Goal: Task Accomplishment & Management: Use online tool/utility

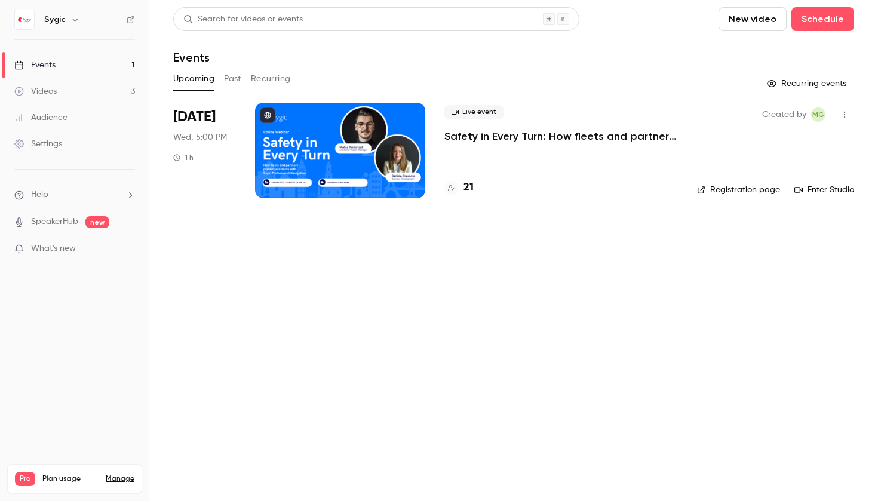
click at [473, 134] on p "Safety in Every Turn: How fleets and partners prevent accidents with Sygic Prof…" at bounding box center [562, 136] width 234 height 14
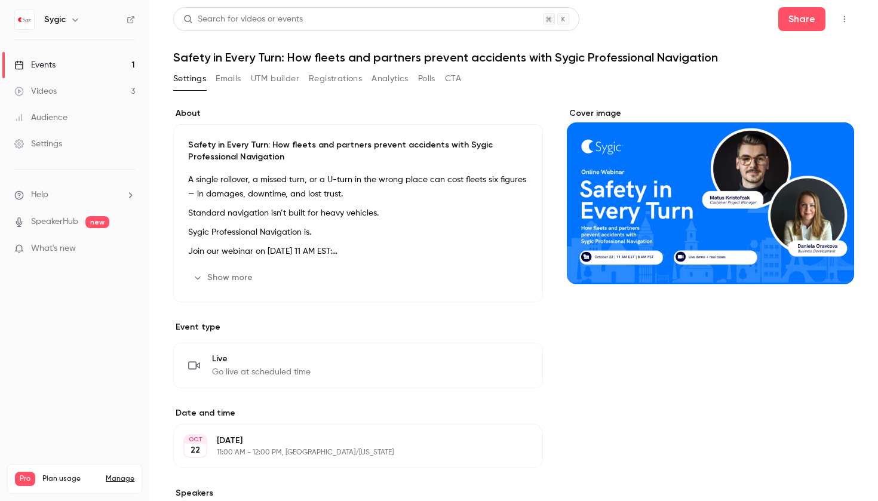
click at [279, 82] on button "UTM builder" at bounding box center [275, 78] width 48 height 19
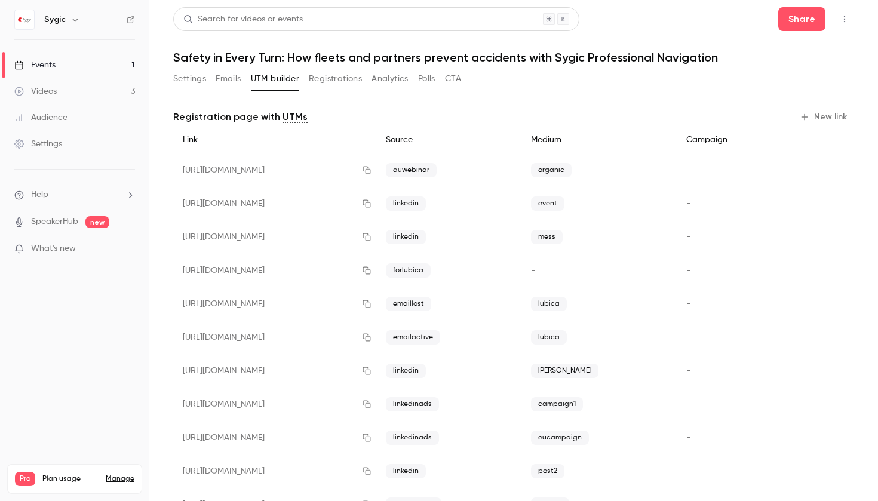
click at [814, 116] on button "New link" at bounding box center [824, 117] width 59 height 19
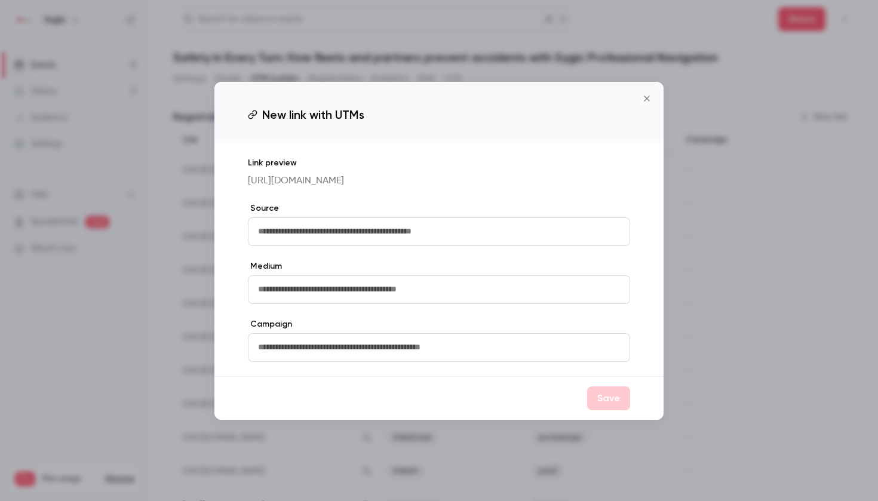
click at [400, 243] on input "text" at bounding box center [439, 232] width 382 height 29
type input "*"
type input "****"
click at [335, 304] on input "text" at bounding box center [439, 289] width 382 height 29
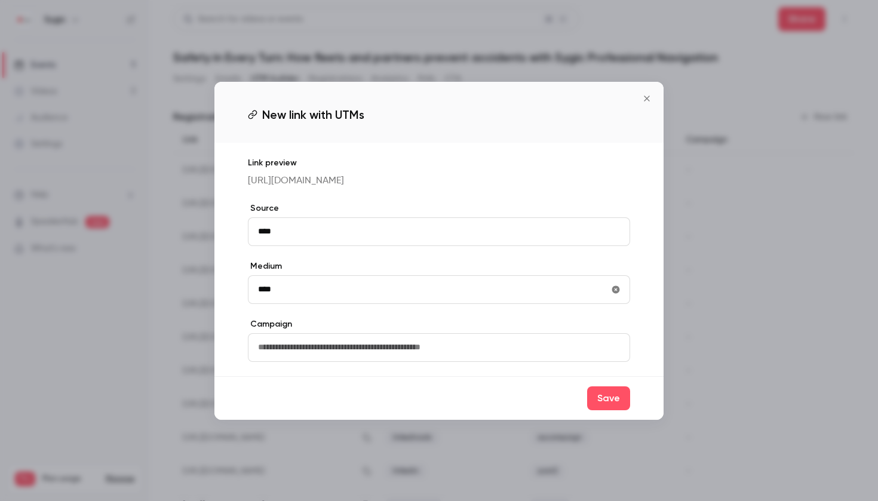
type input "****"
click at [581, 415] on div "Save" at bounding box center [439, 398] width 449 height 44
click at [602, 411] on button "Save" at bounding box center [608, 399] width 43 height 24
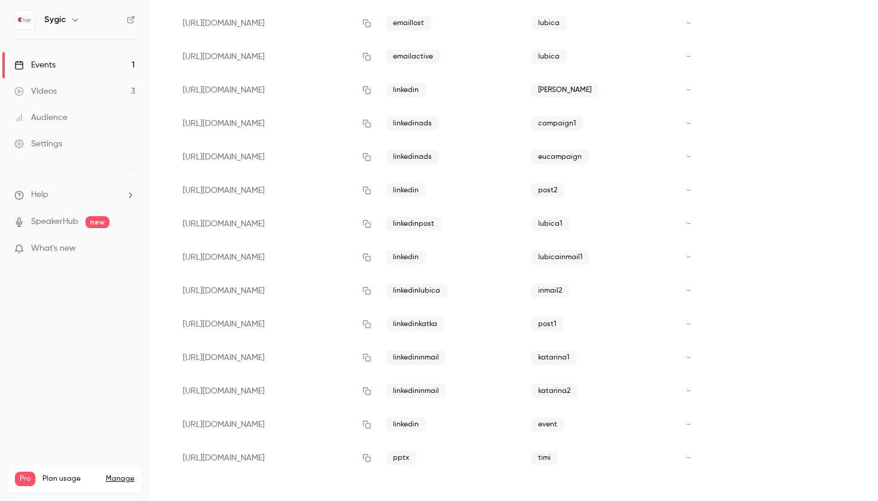
scroll to position [281, 0]
click at [372, 458] on icon "button" at bounding box center [367, 458] width 10 height 8
